Goal: Transaction & Acquisition: Book appointment/travel/reservation

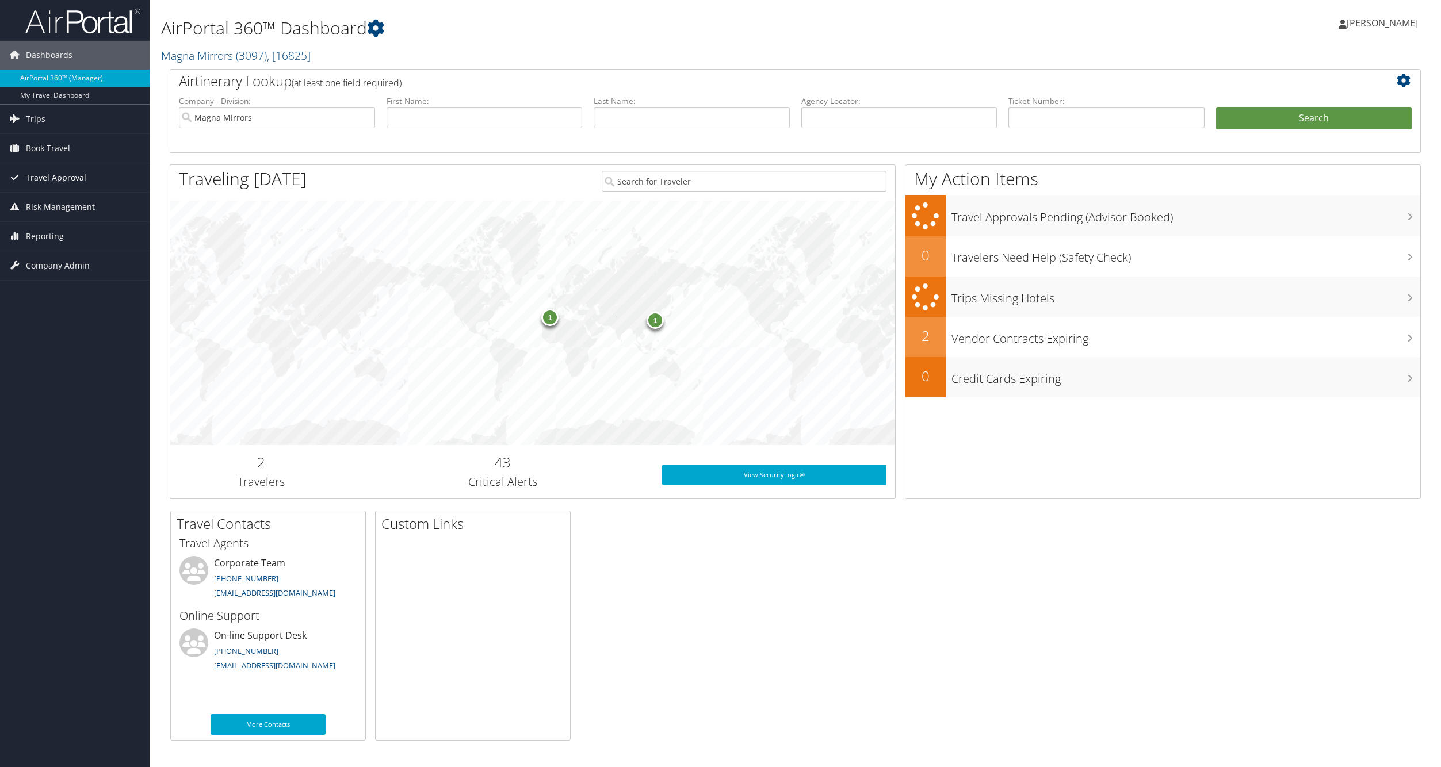
click at [32, 171] on span "Travel Approval" at bounding box center [56, 177] width 60 height 29
click at [33, 155] on span "Book Travel" at bounding box center [48, 148] width 44 height 29
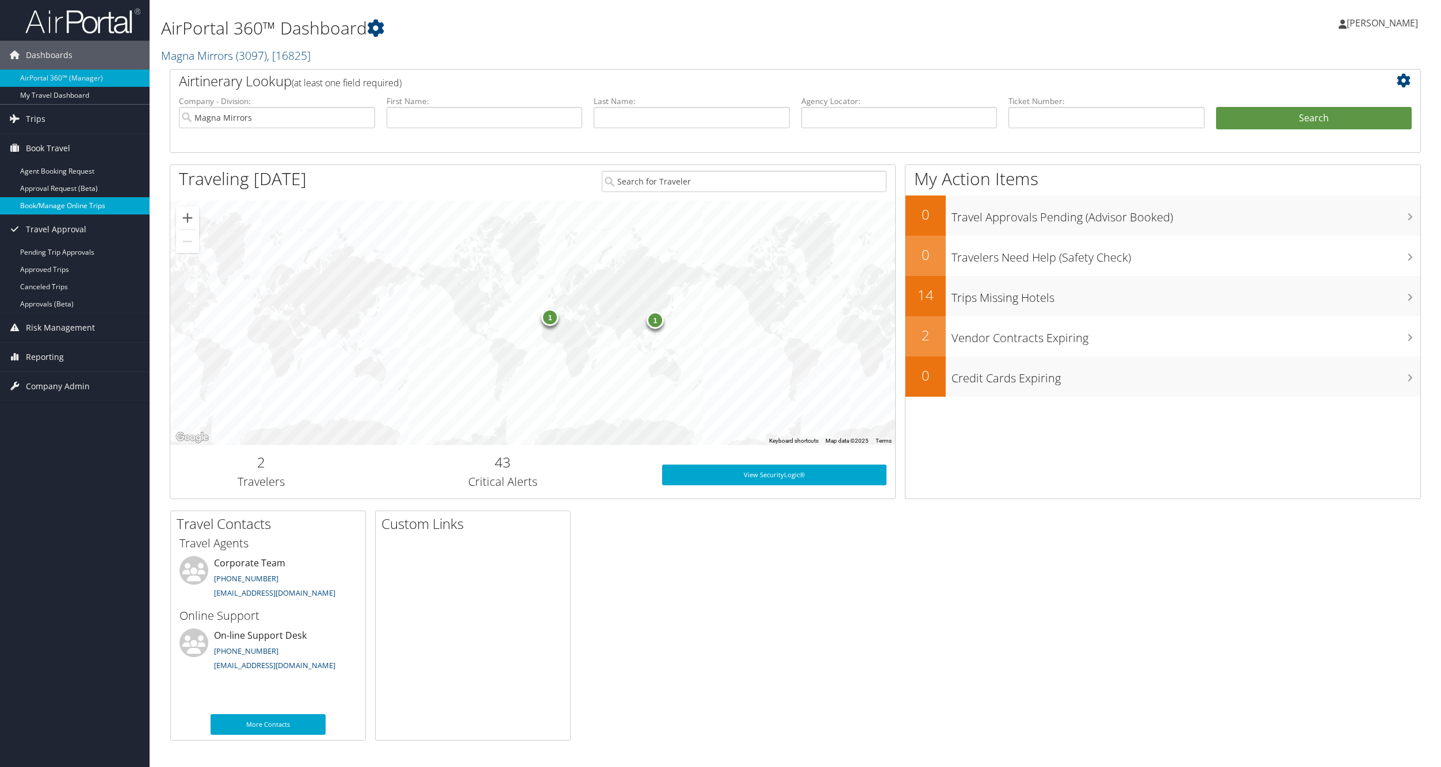
click at [33, 204] on link "Book/Manage Online Trips" at bounding box center [75, 205] width 150 height 17
